Goal: Information Seeking & Learning: Learn about a topic

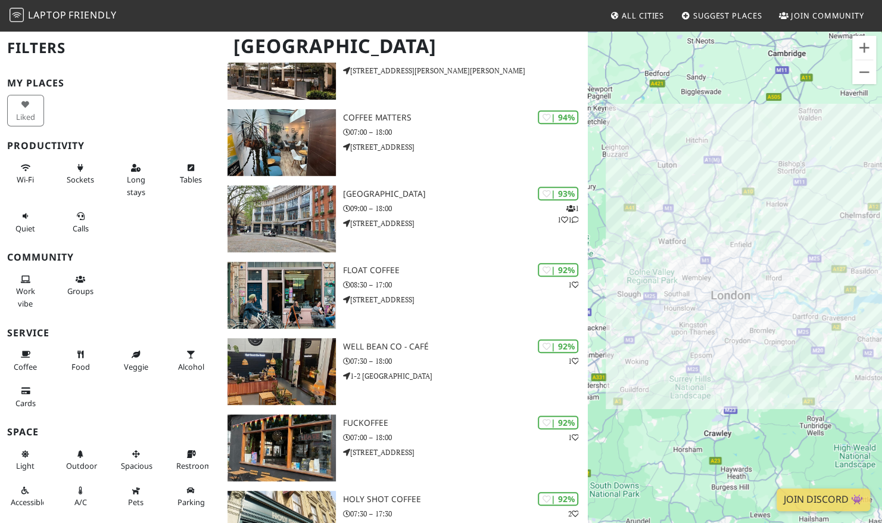
scroll to position [380, 0]
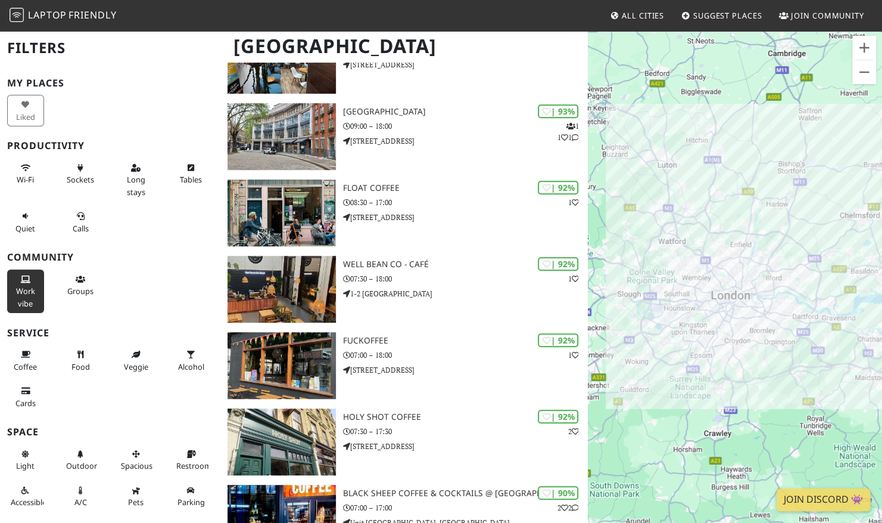
click at [26, 286] on span "Work vibe" at bounding box center [25, 296] width 19 height 23
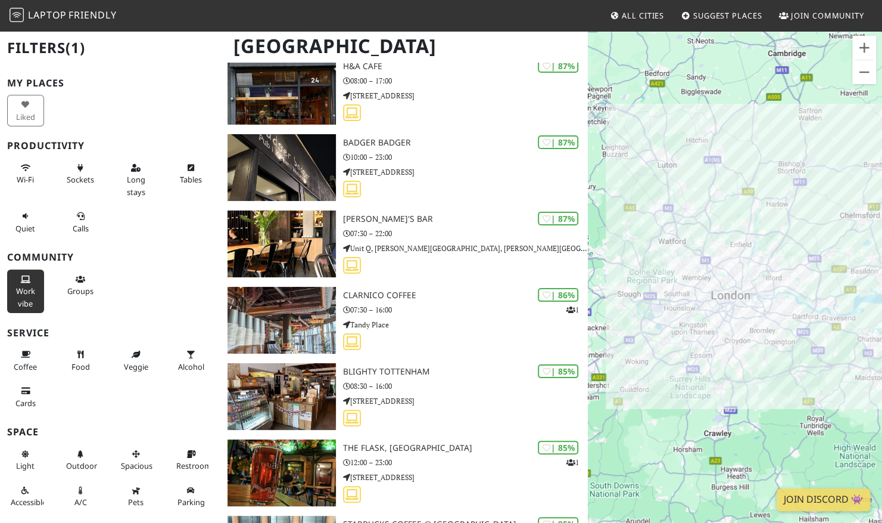
scroll to position [5144, 0]
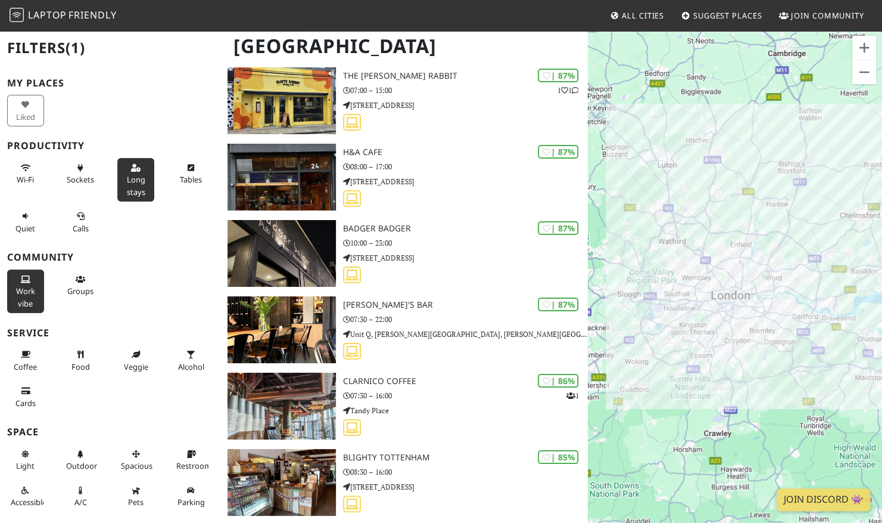
click at [126, 180] on span "Long stays" at bounding box center [135, 185] width 18 height 23
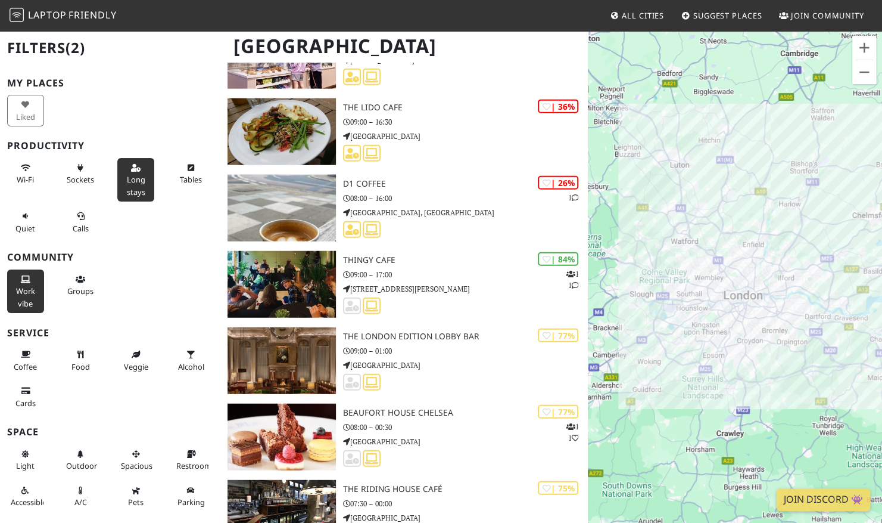
scroll to position [14874, 0]
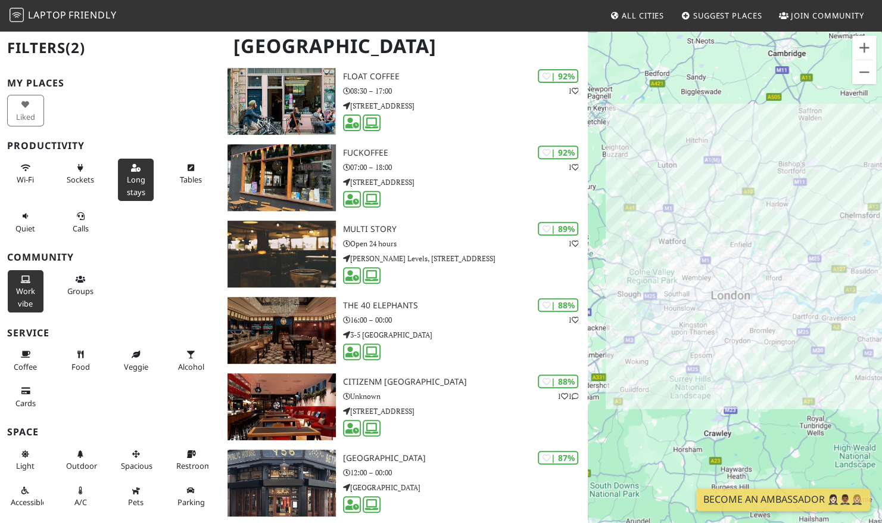
scroll to position [203, 0]
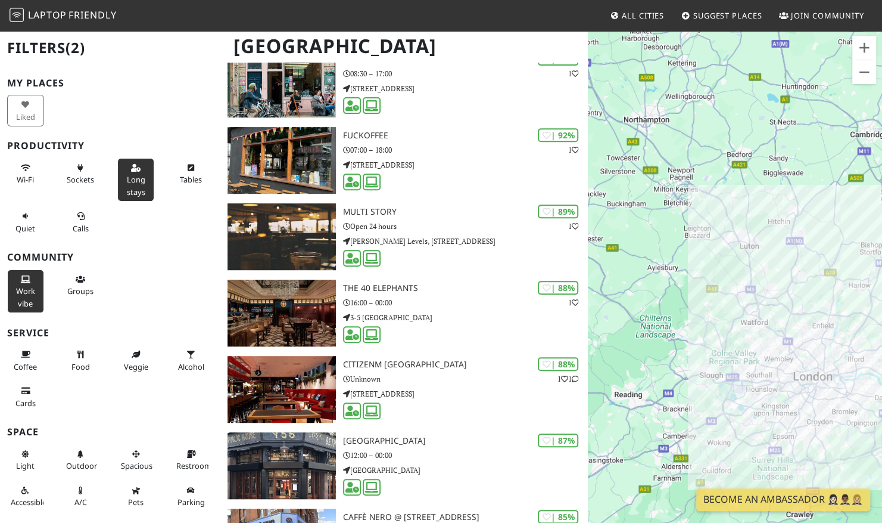
click at [708, 14] on span "Suggest Places" at bounding box center [728, 15] width 69 height 11
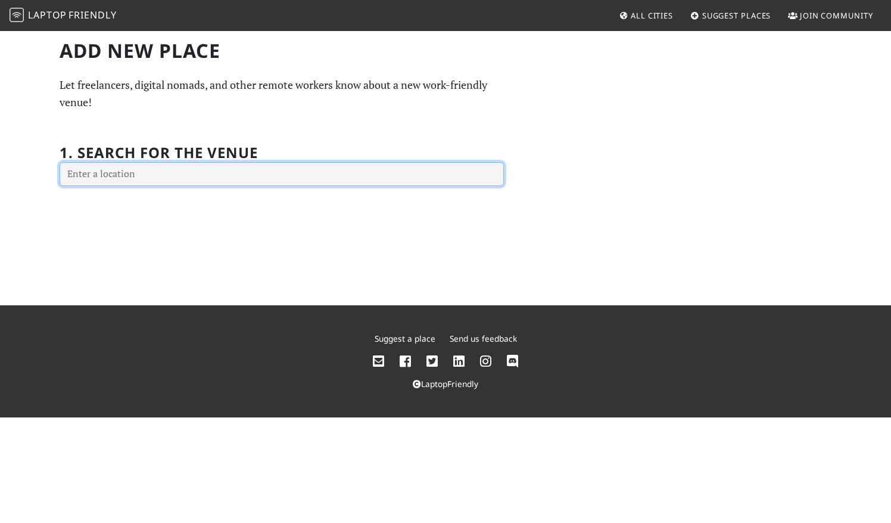
click at [347, 167] on input "text" at bounding box center [282, 174] width 444 height 24
type input "mayfair"
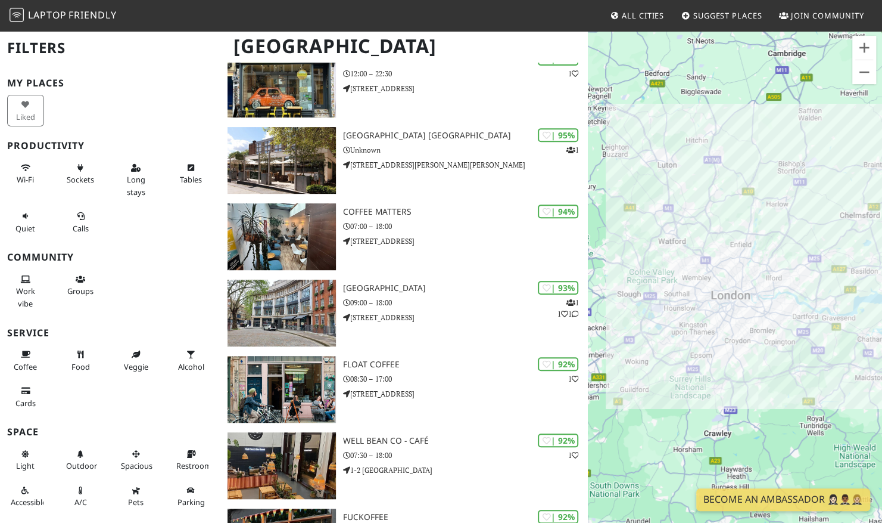
scroll to position [203, 0]
click at [137, 176] on span "Long stays" at bounding box center [135, 185] width 18 height 23
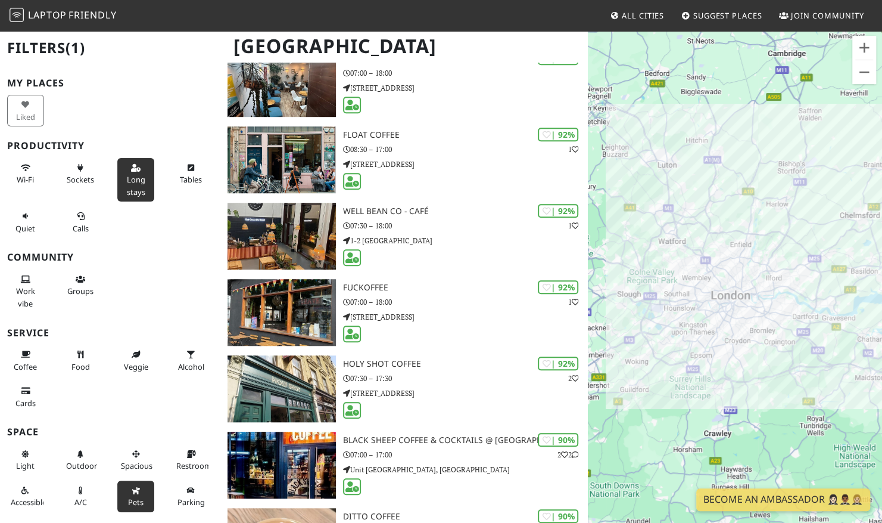
scroll to position [369, 0]
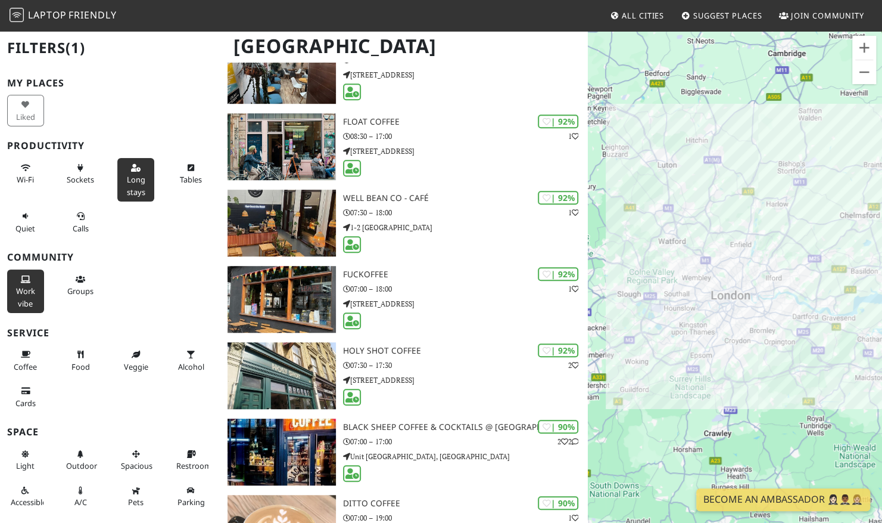
click at [25, 296] on button "Work vibe" at bounding box center [25, 290] width 37 height 43
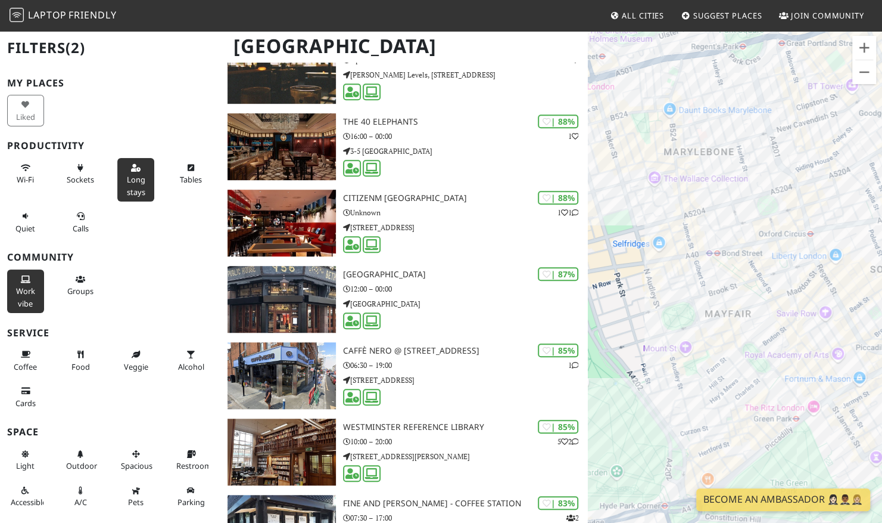
click at [790, 392] on div at bounding box center [735, 291] width 294 height 523
click at [832, 198] on div "[PERSON_NAME] & THE JUICE" at bounding box center [735, 291] width 294 height 523
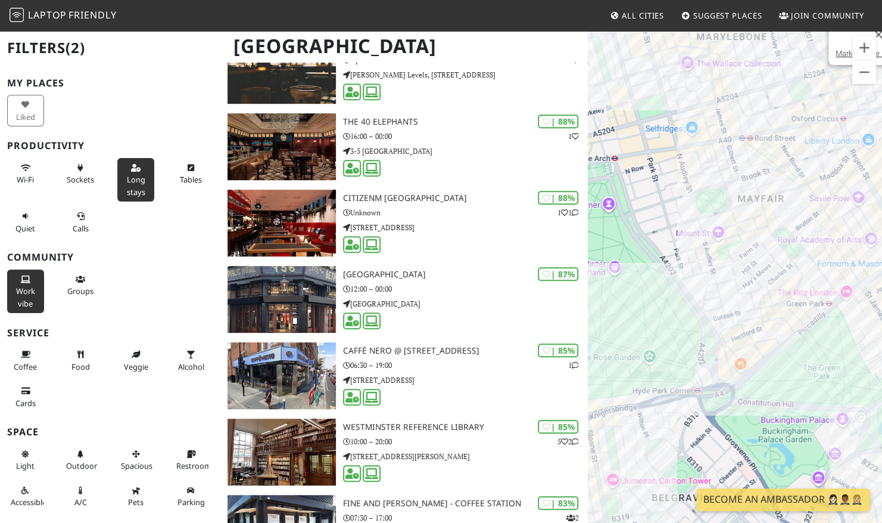
click at [638, 397] on div "Market Place Bar" at bounding box center [735, 291] width 294 height 523
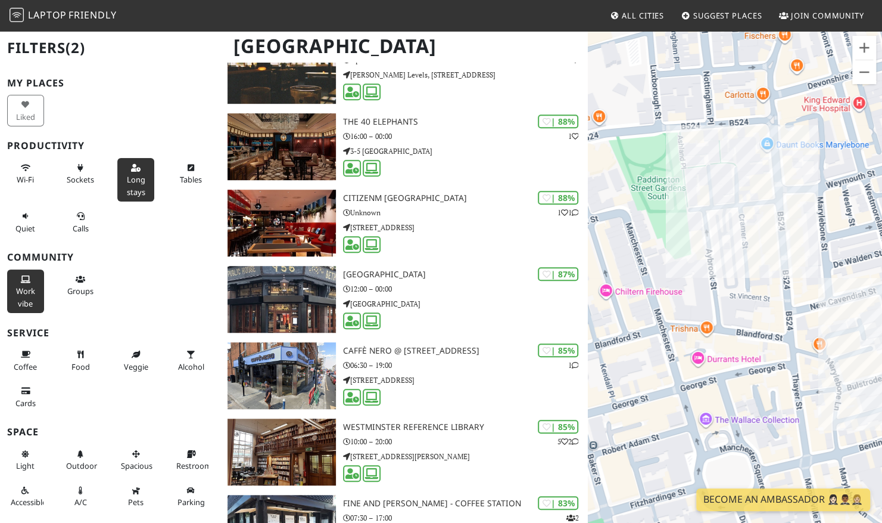
click at [793, 160] on div "The Berkeley Café" at bounding box center [735, 291] width 294 height 523
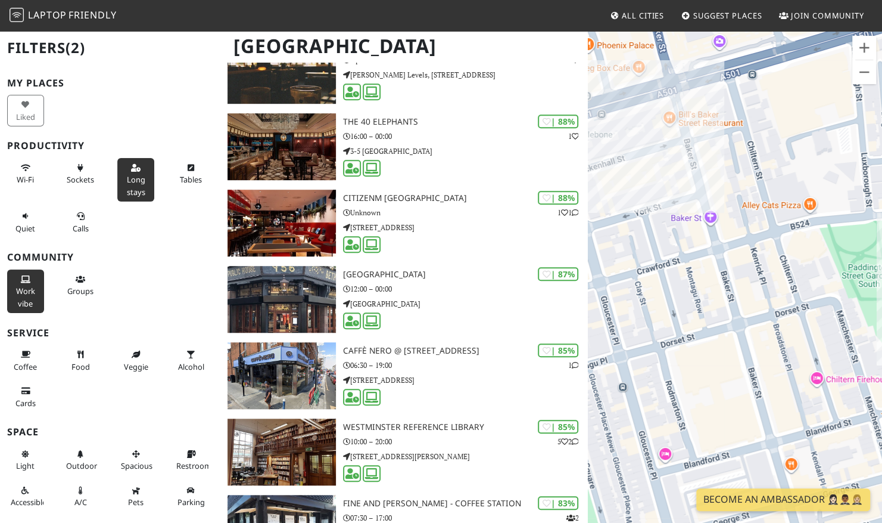
click at [681, 182] on div "31 below" at bounding box center [735, 291] width 294 height 523
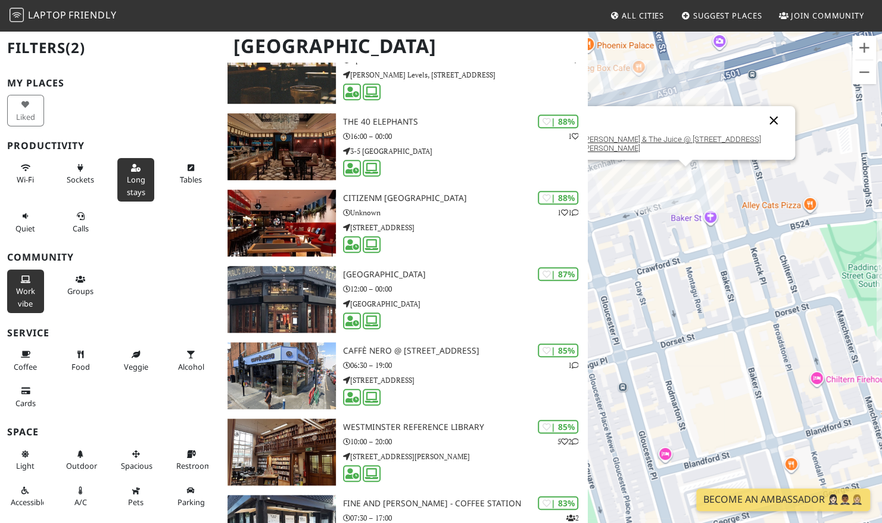
click at [760, 135] on button "Close" at bounding box center [774, 120] width 29 height 29
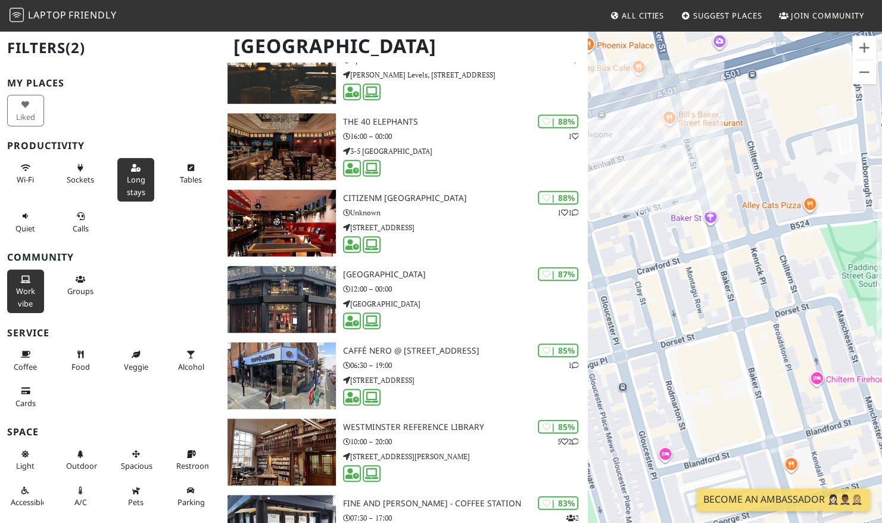
click at [698, 119] on div at bounding box center [735, 291] width 294 height 523
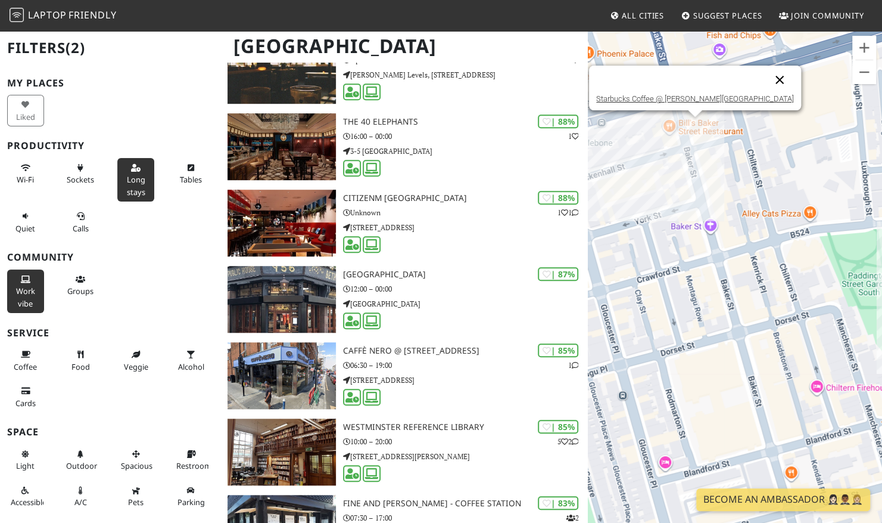
click at [766, 79] on button "Close" at bounding box center [780, 80] width 29 height 29
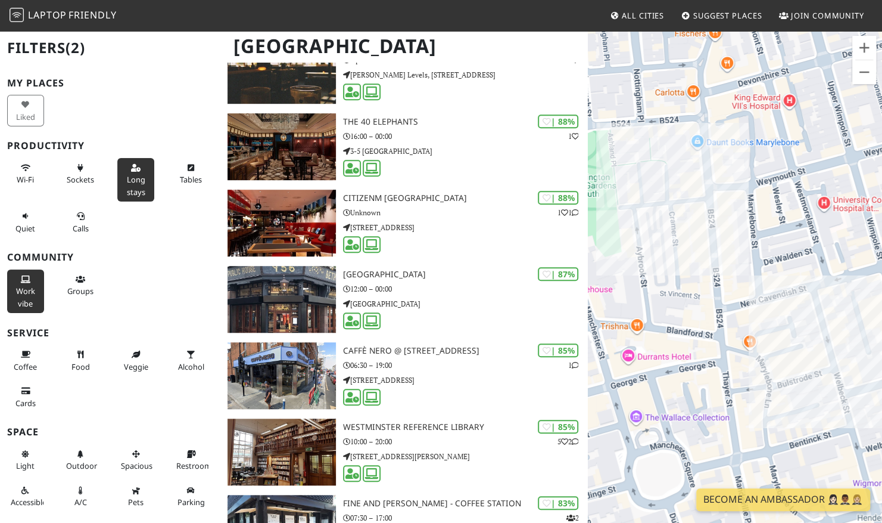
click at [789, 293] on div at bounding box center [735, 291] width 294 height 523
click at [714, 157] on div "WatchHouse Marylebone WatchHouse Marylebone" at bounding box center [735, 291] width 294 height 523
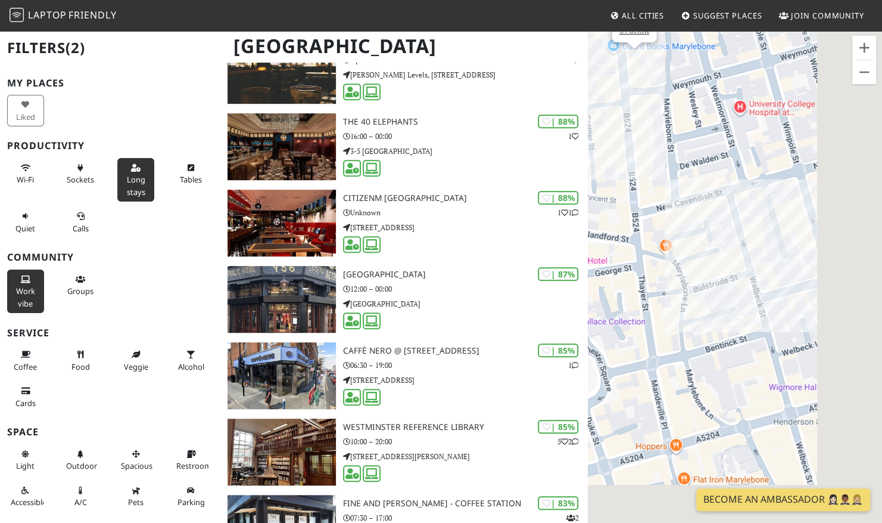
click at [698, 194] on div "31 below" at bounding box center [735, 291] width 294 height 523
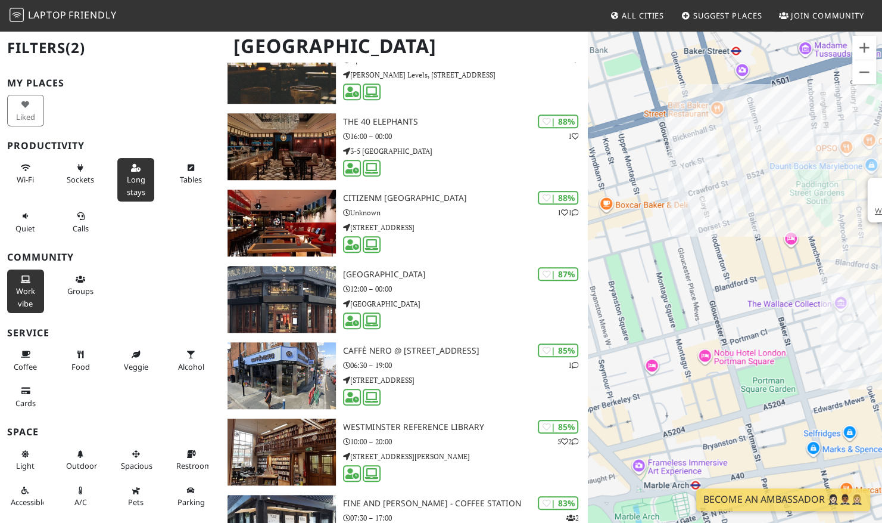
click at [730, 143] on div "WatchHouse Marylebone" at bounding box center [735, 291] width 294 height 523
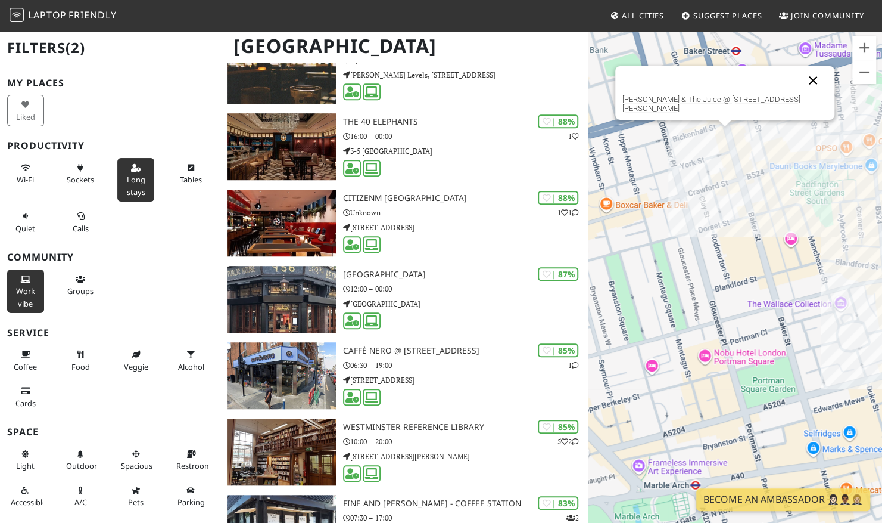
click at [799, 93] on button "Close" at bounding box center [813, 80] width 29 height 29
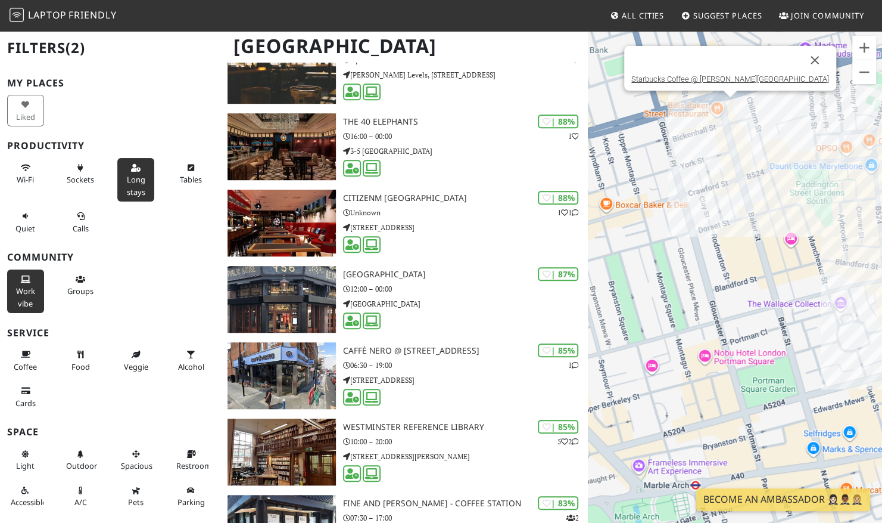
click at [731, 112] on div "Starbucks Coffee @ [PERSON_NAME][GEOGRAPHIC_DATA]" at bounding box center [735, 291] width 294 height 523
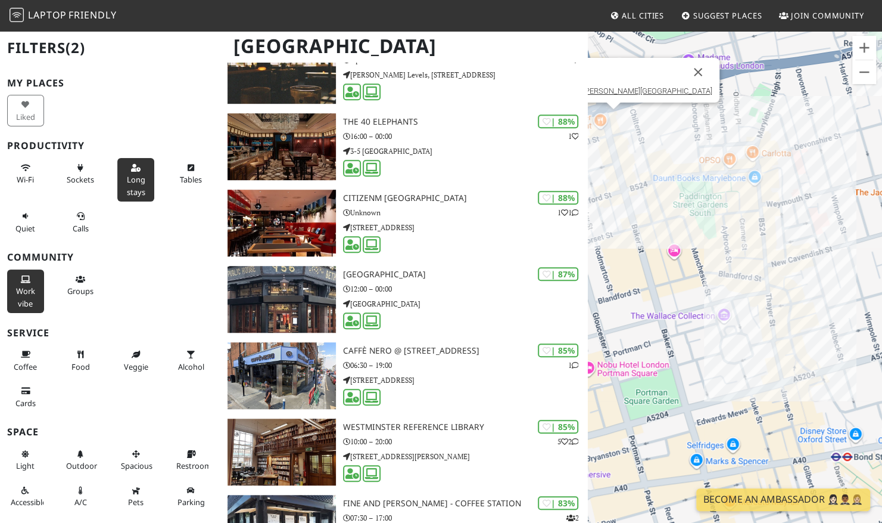
click at [766, 185] on div "Starbucks Coffee @ [PERSON_NAME][GEOGRAPHIC_DATA]" at bounding box center [735, 291] width 294 height 523
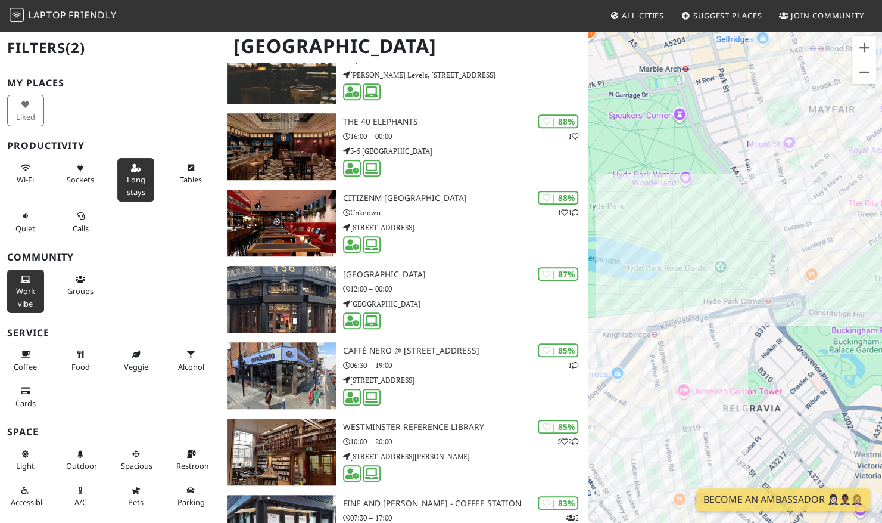
click at [704, 380] on div "31 below" at bounding box center [735, 291] width 294 height 523
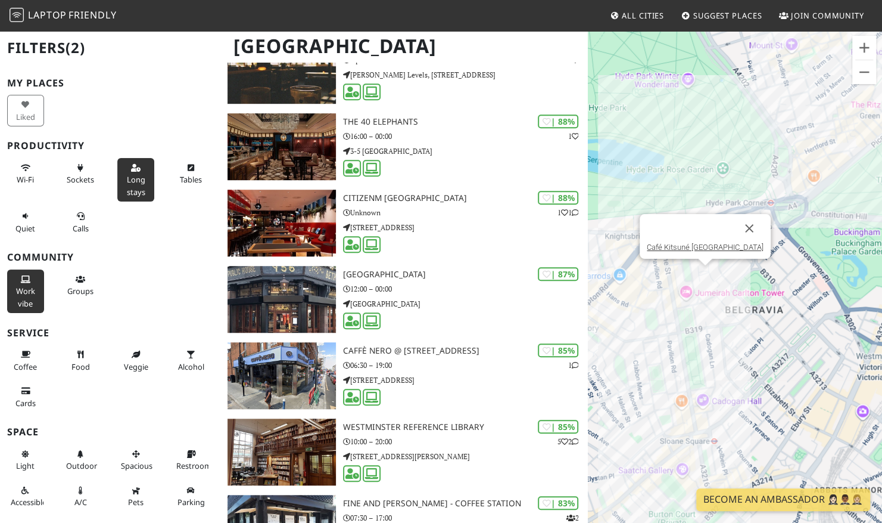
click at [695, 384] on div "Café Kitsuné [GEOGRAPHIC_DATA]" at bounding box center [735, 291] width 294 height 523
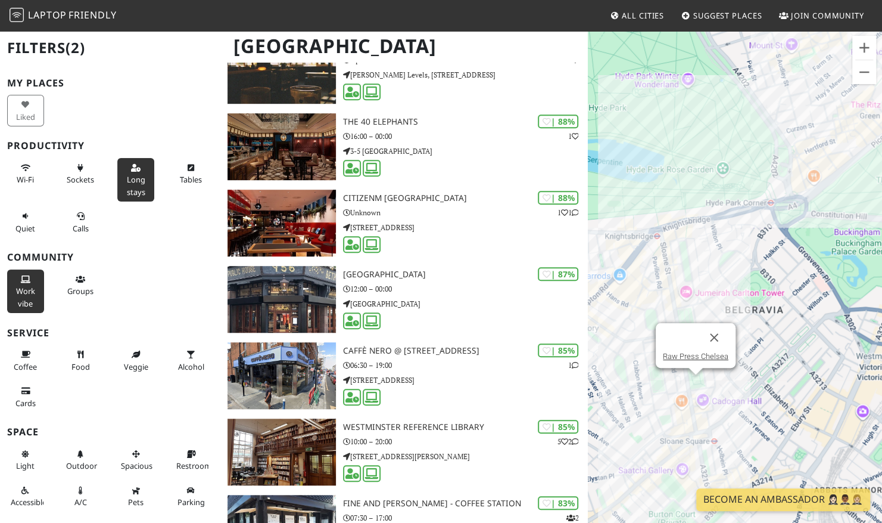
click at [716, 213] on div "Raw Press Chelsea Raw Press Chelsea" at bounding box center [735, 291] width 294 height 523
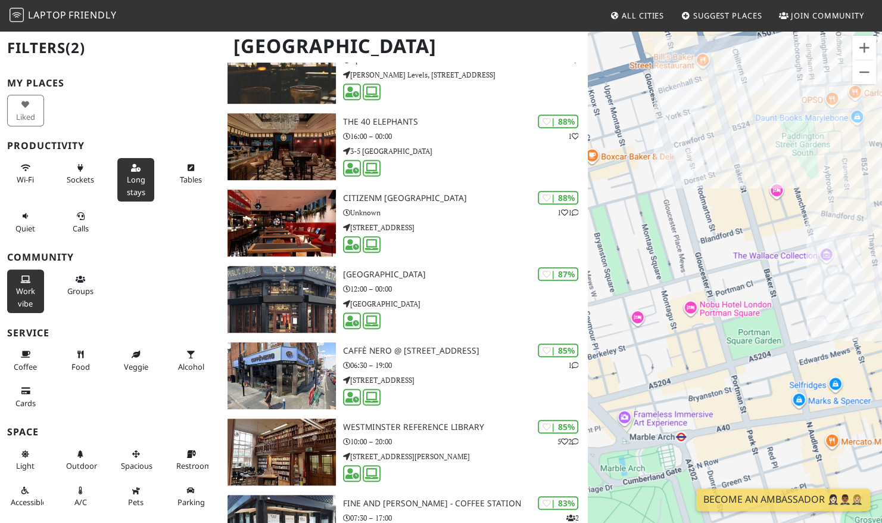
click at [714, 89] on div "The Berkeley Café" at bounding box center [735, 291] width 294 height 523
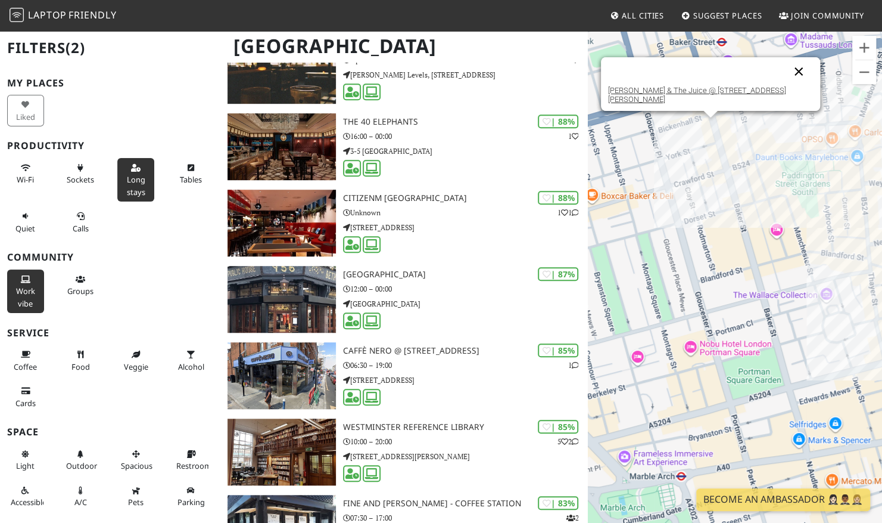
click at [785, 85] on button "Close" at bounding box center [799, 71] width 29 height 29
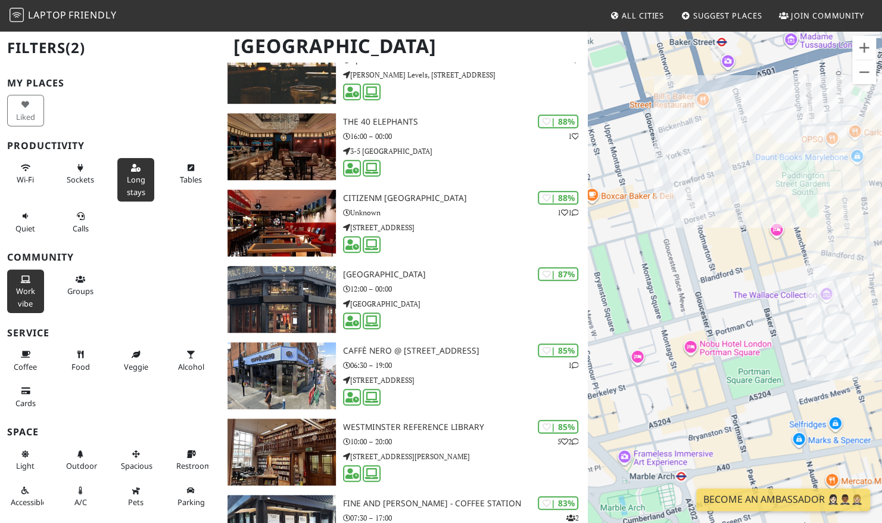
click at [722, 98] on div at bounding box center [735, 291] width 294 height 523
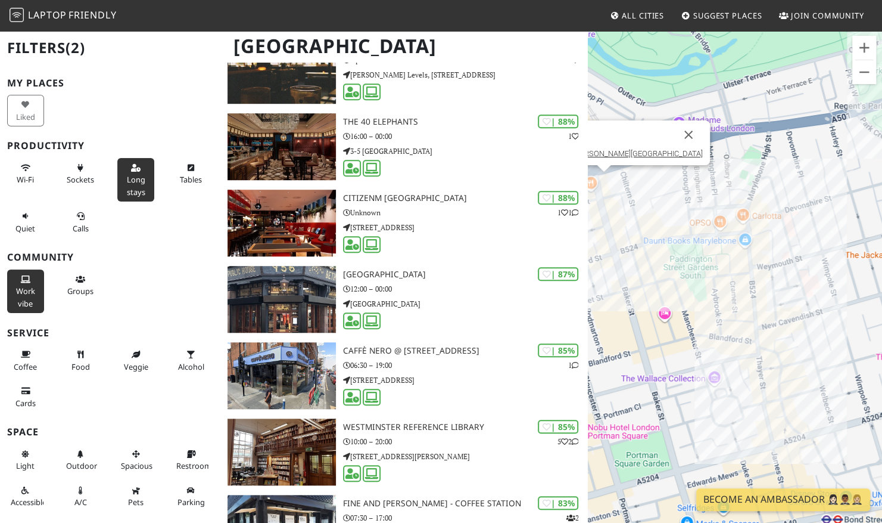
click at [753, 238] on div "Starbucks Coffee @ [PERSON_NAME][GEOGRAPHIC_DATA]" at bounding box center [735, 291] width 294 height 523
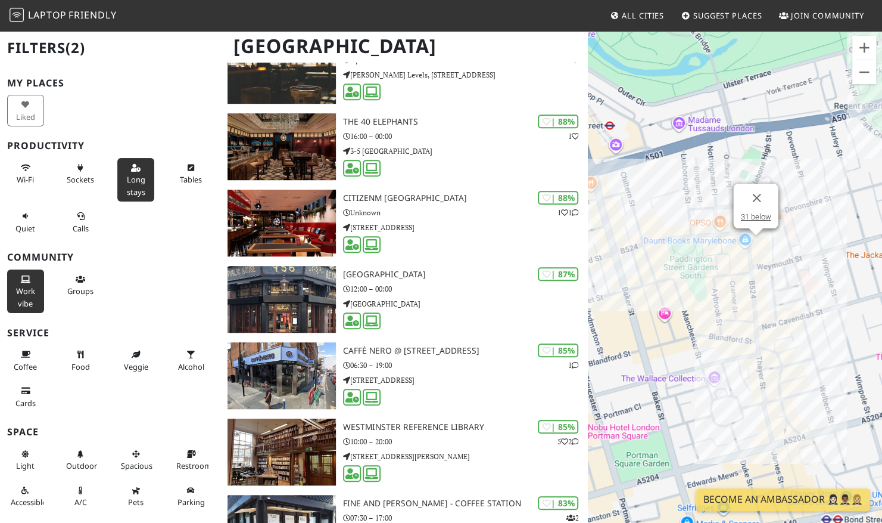
click at [791, 318] on div "31 below 31 below" at bounding box center [735, 291] width 294 height 523
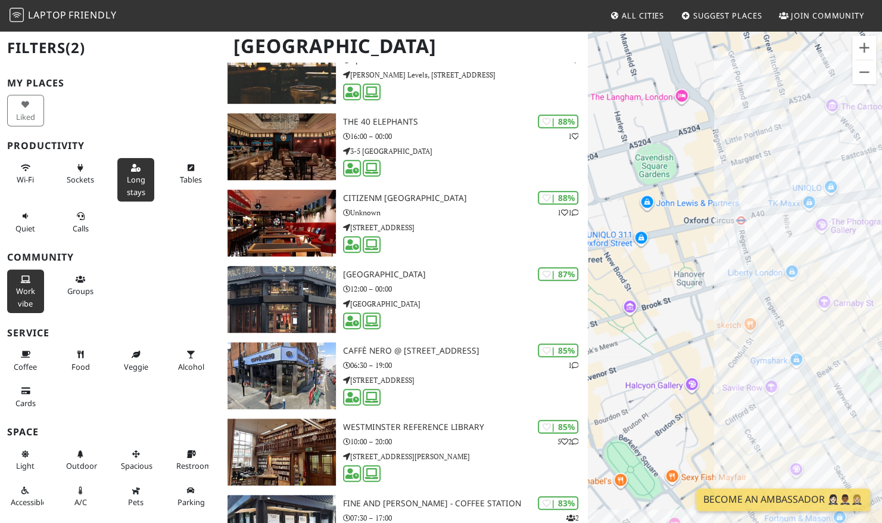
click at [775, 163] on div "WatchHouse Marylebone" at bounding box center [735, 291] width 294 height 523
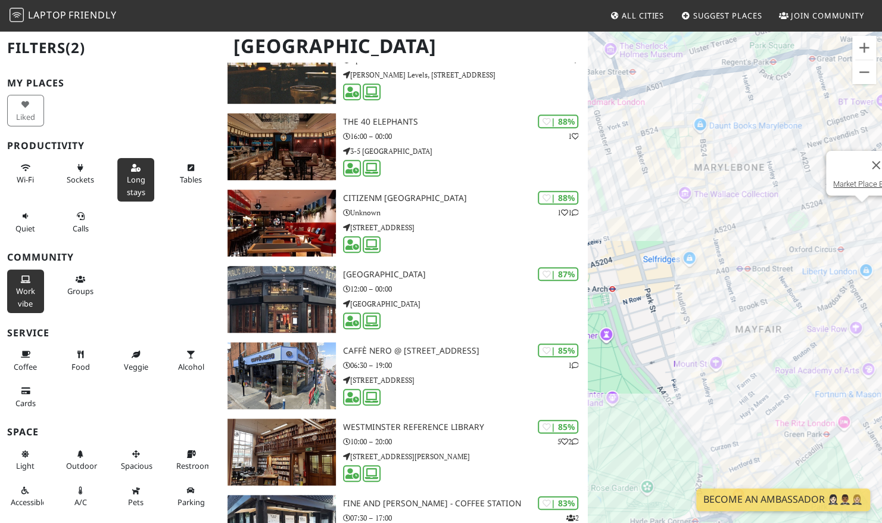
click at [829, 409] on div "Market Place Bar" at bounding box center [735, 291] width 294 height 523
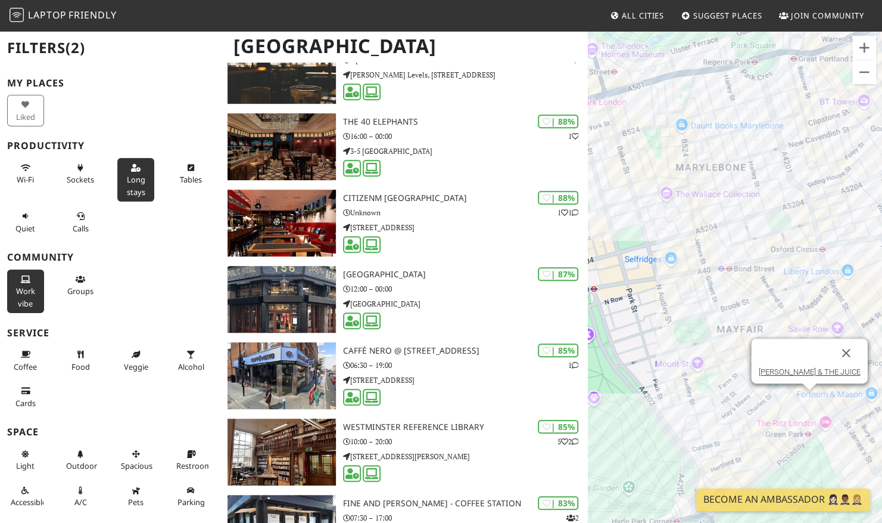
click at [877, 361] on div "JOE & THE JUICE JOE & THE JUICE" at bounding box center [735, 291] width 294 height 523
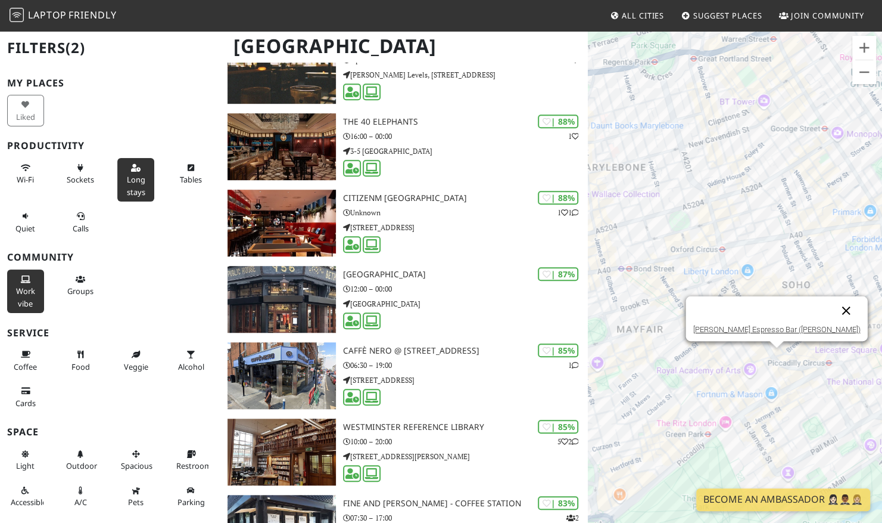
click at [832, 306] on button "Close" at bounding box center [846, 310] width 29 height 29
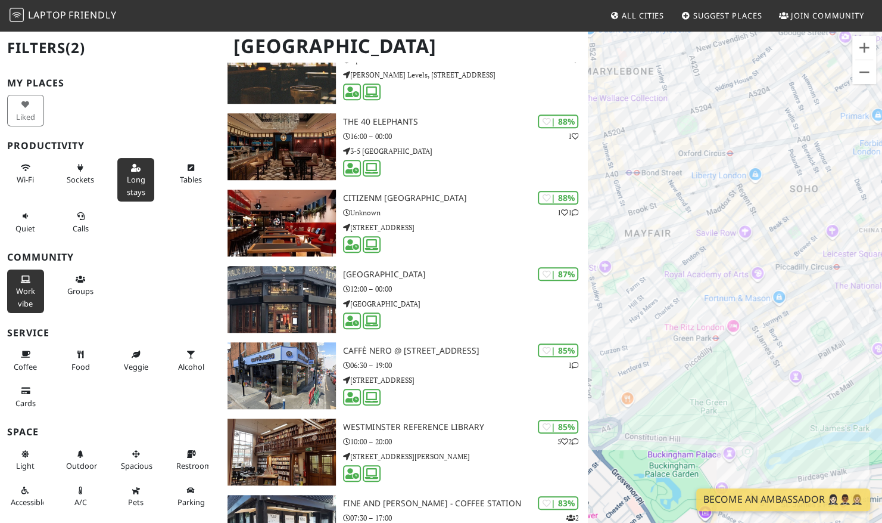
click at [807, 275] on div at bounding box center [735, 291] width 294 height 523
click at [845, 241] on div "5th View 5th View" at bounding box center [735, 291] width 294 height 523
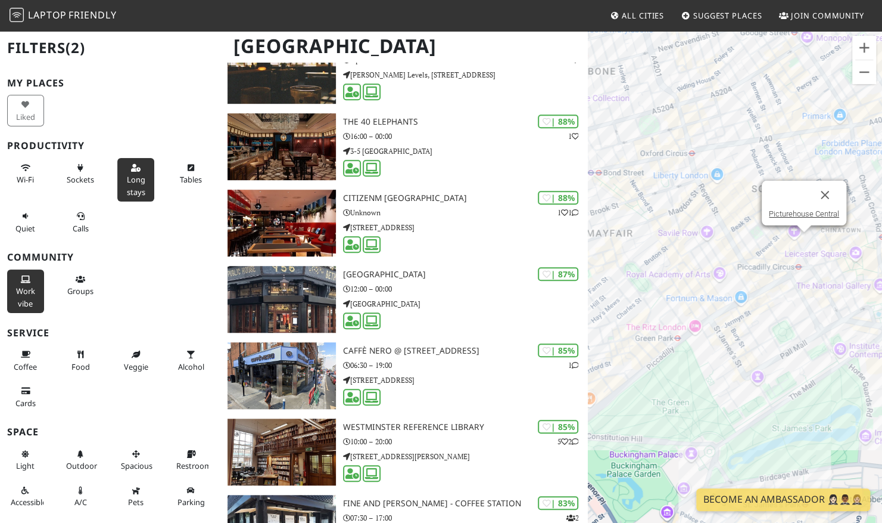
click at [770, 243] on div "Picturehouse Central Picturehouse Central" at bounding box center [735, 291] width 294 height 523
click at [793, 190] on button "Close" at bounding box center [792, 189] width 29 height 29
